Goal: Find contact information: Find contact information

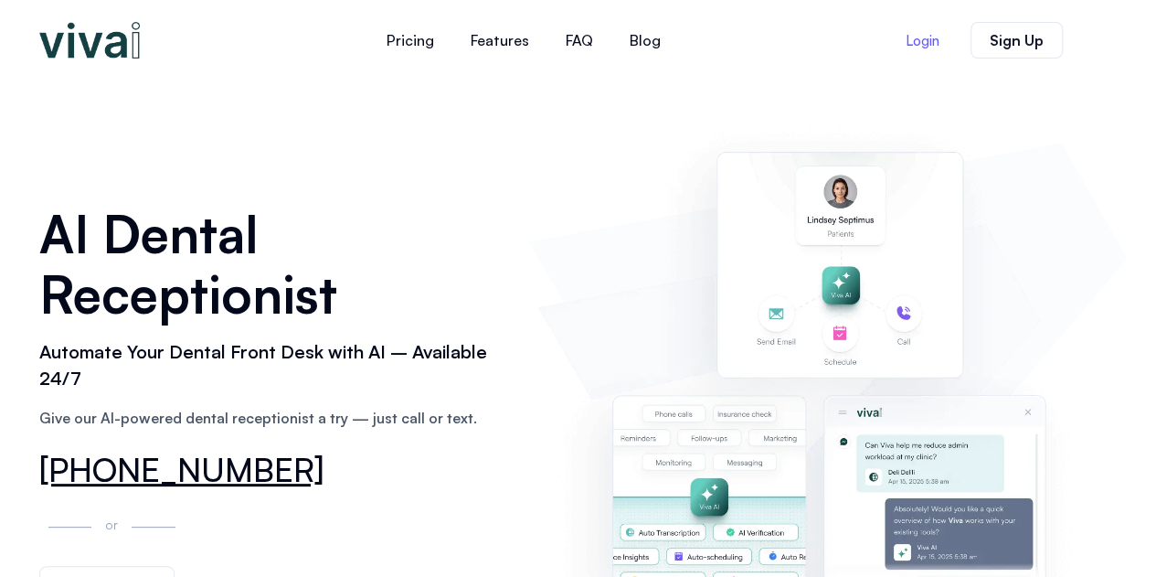
click at [928, 35] on span "Login" at bounding box center [923, 41] width 34 height 14
click at [241, 467] on link "[PHONE_NUMBER]" at bounding box center [181, 469] width 285 height 41
